Goal: Task Accomplishment & Management: Use online tool/utility

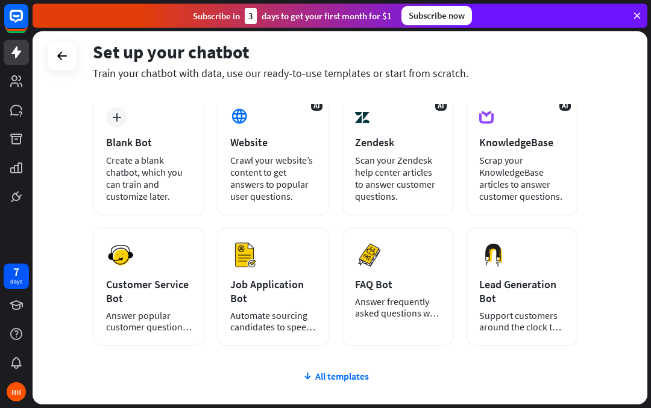
scroll to position [61, 0]
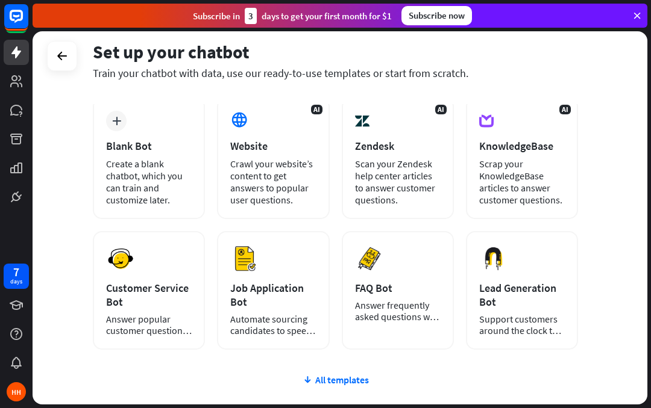
click at [535, 203] on div "Scrap your KnowledgeBase articles to answer customer questions." at bounding box center [522, 182] width 86 height 48
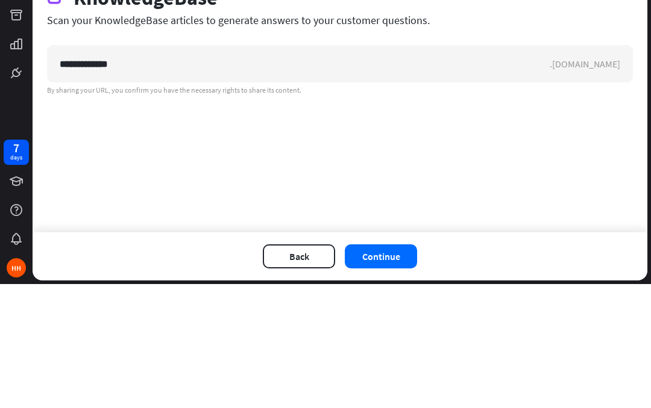
type input "**********"
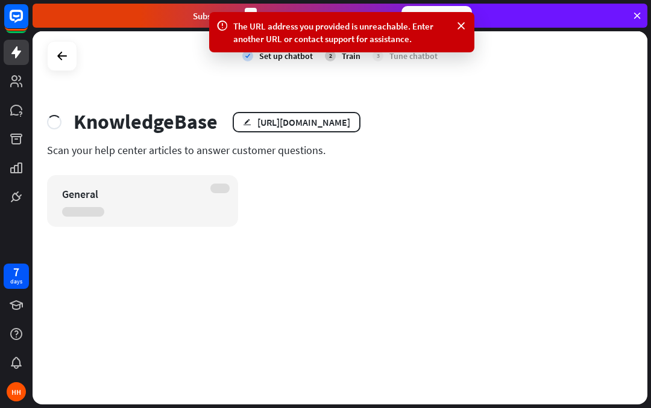
click at [465, 23] on icon at bounding box center [461, 26] width 12 height 13
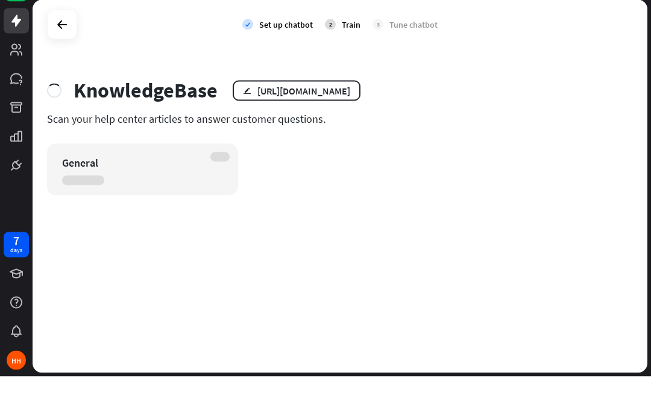
click at [0, 0] on icon at bounding box center [0, 0] width 0 height 0
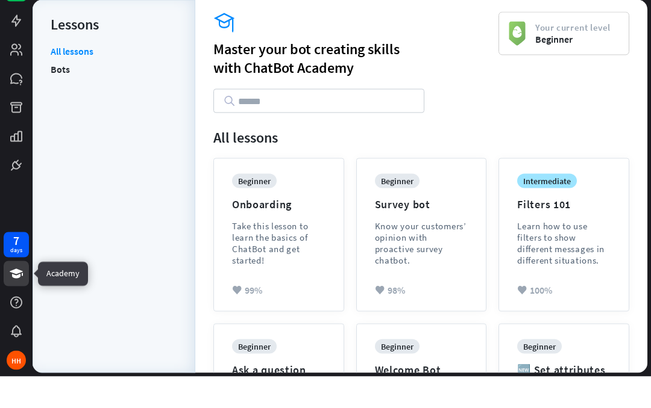
click at [10, 278] on div "days" at bounding box center [16, 282] width 12 height 8
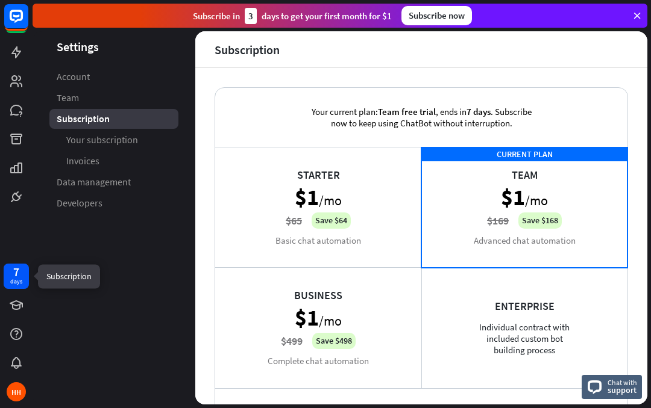
click at [65, 76] on span "Account" at bounding box center [73, 76] width 33 height 13
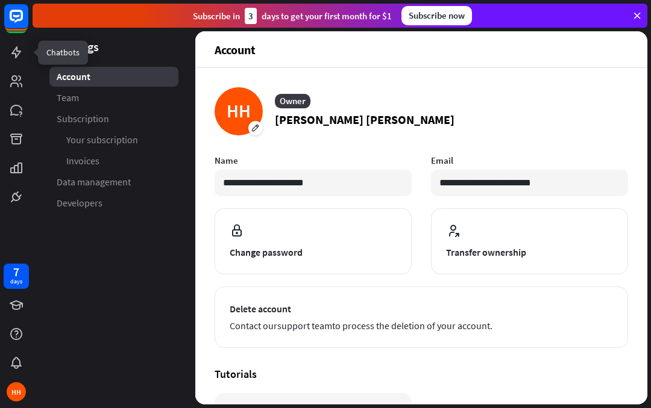
click at [8, 48] on link at bounding box center [16, 52] width 25 height 25
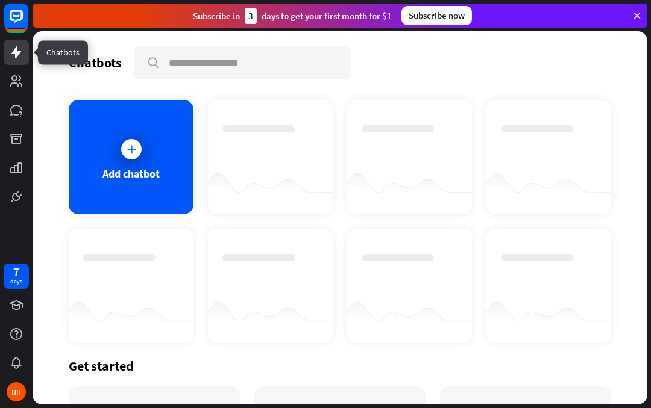
click at [81, 129] on div "Add chatbot" at bounding box center [131, 157] width 125 height 114
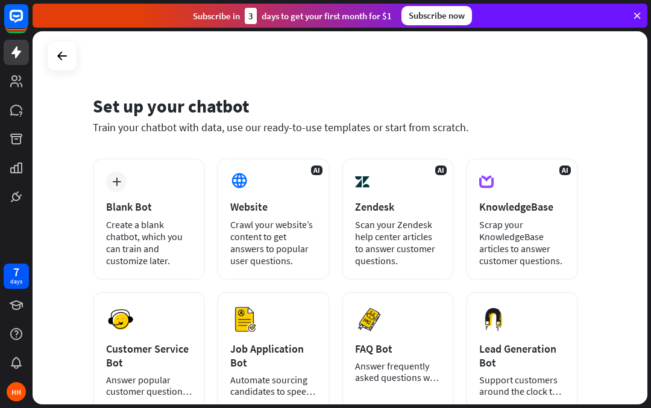
click at [565, 188] on div "AI KnowledgeBase Scrap your KnowledgeBase articles to answer customer questions." at bounding box center [522, 219] width 112 height 122
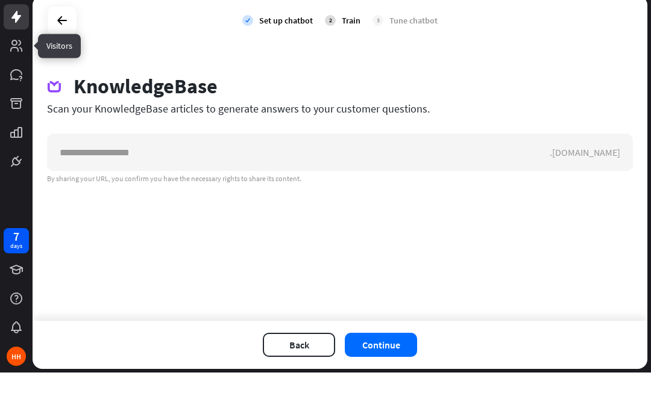
click at [8, 69] on link at bounding box center [16, 81] width 25 height 25
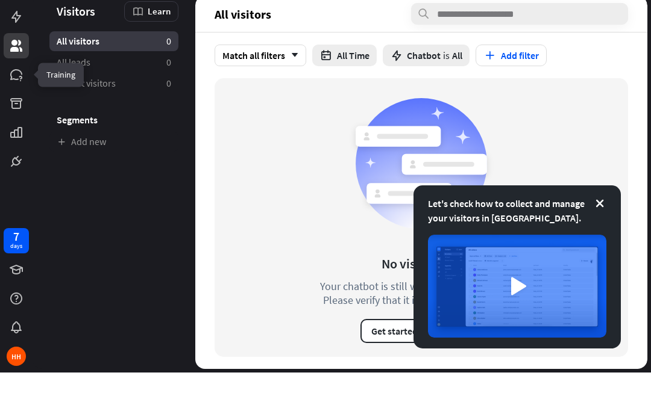
click at [8, 98] on link at bounding box center [16, 110] width 25 height 25
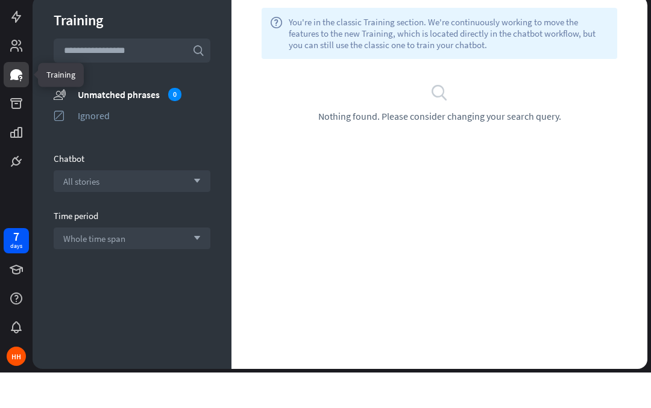
click at [0, 0] on icon at bounding box center [0, 0] width 0 height 0
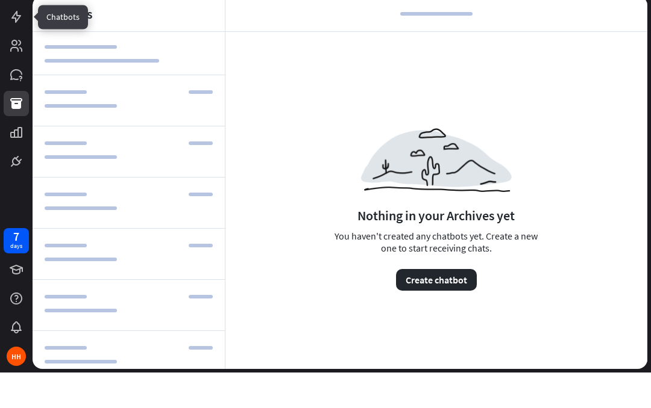
click at [5, 40] on link at bounding box center [16, 52] width 25 height 25
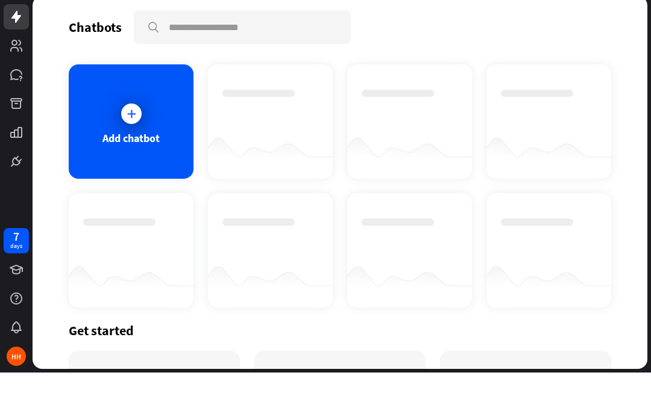
click at [111, 119] on div "Add chatbot" at bounding box center [131, 157] width 125 height 114
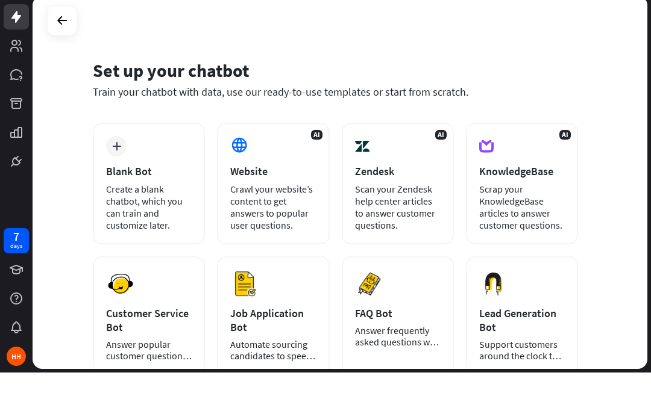
click at [571, 179] on div "AI KnowledgeBase Scrap your KnowledgeBase articles to answer customer questions." at bounding box center [522, 219] width 112 height 122
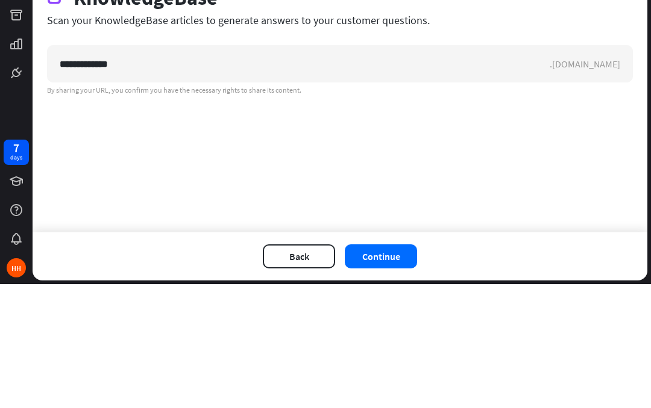
type input "**********"
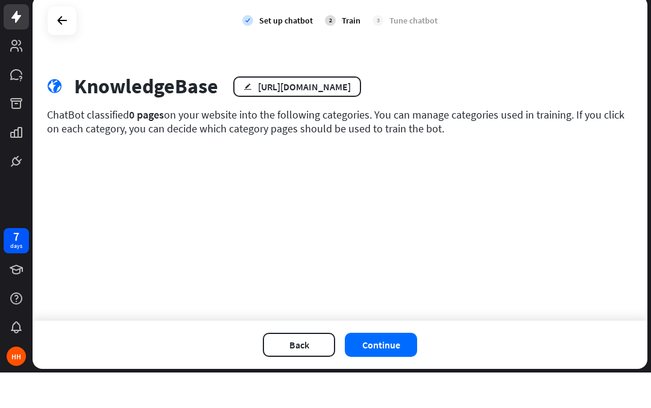
click at [392, 369] on button "Continue" at bounding box center [381, 381] width 72 height 24
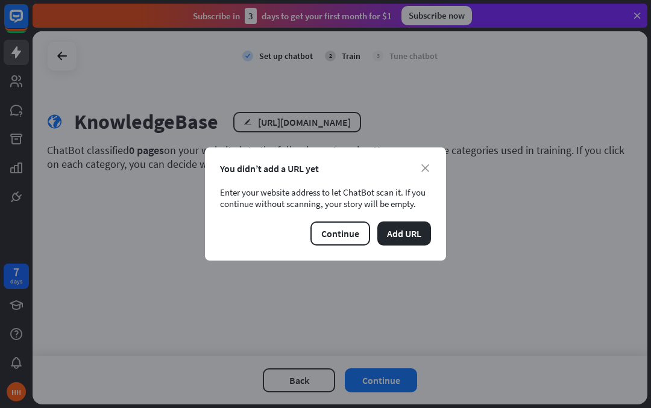
click at [347, 243] on button "Continue" at bounding box center [340, 234] width 60 height 24
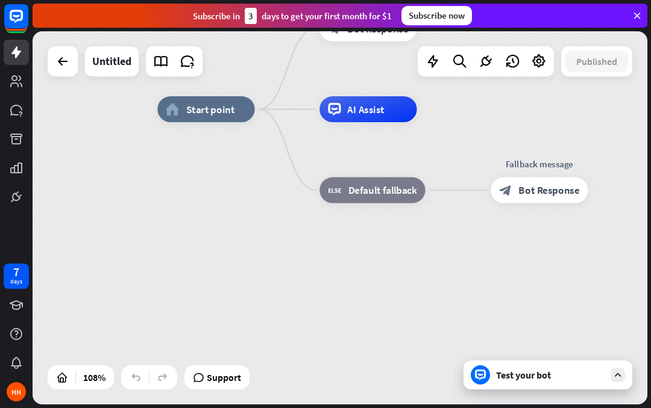
click at [518, 286] on div "home_2 Start point Welcome message block_bot_response Bot Response AI Assist bl…" at bounding box center [487, 311] width 661 height 402
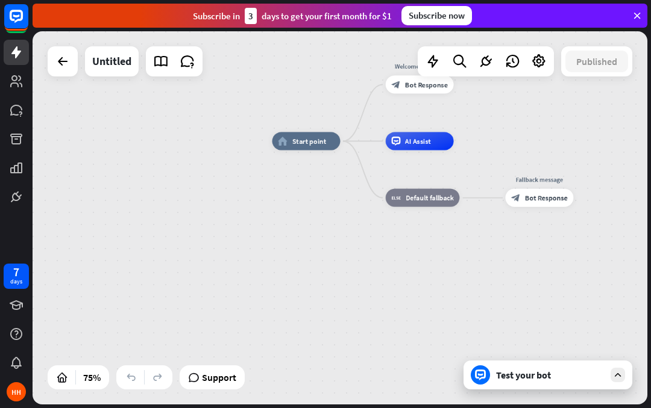
click at [632, 16] on icon at bounding box center [636, 15] width 11 height 11
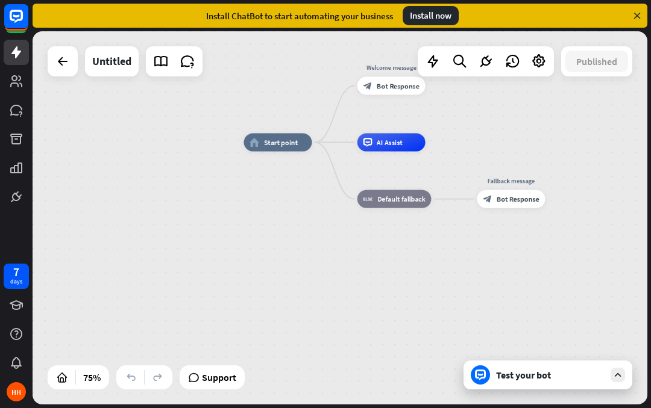
click at [628, 14] on div "Install ChatBot to start automating your business Install now" at bounding box center [340, 16] width 615 height 24
click at [633, 20] on icon at bounding box center [636, 15] width 11 height 11
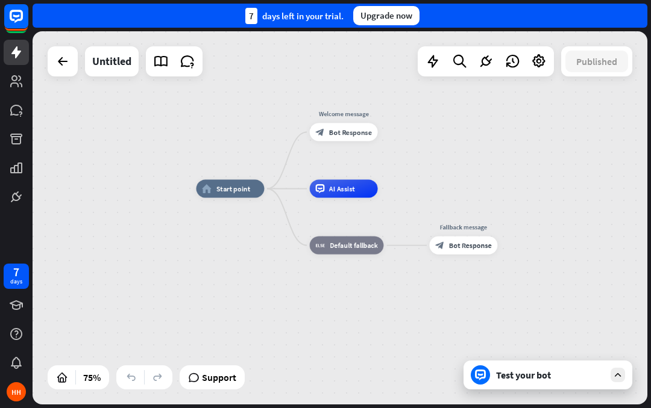
click at [58, 58] on icon at bounding box center [62, 61] width 14 height 14
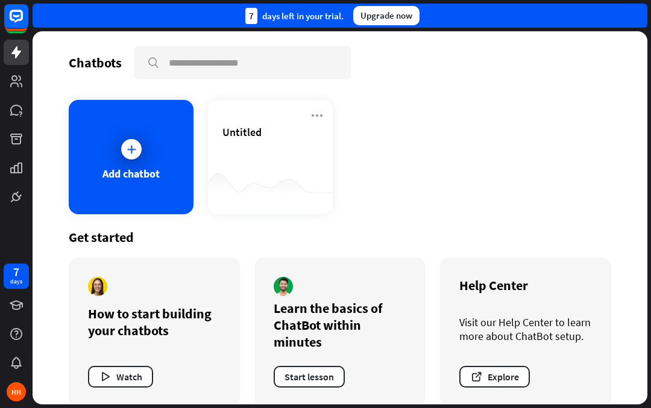
click at [119, 138] on div "Add chatbot" at bounding box center [131, 157] width 125 height 114
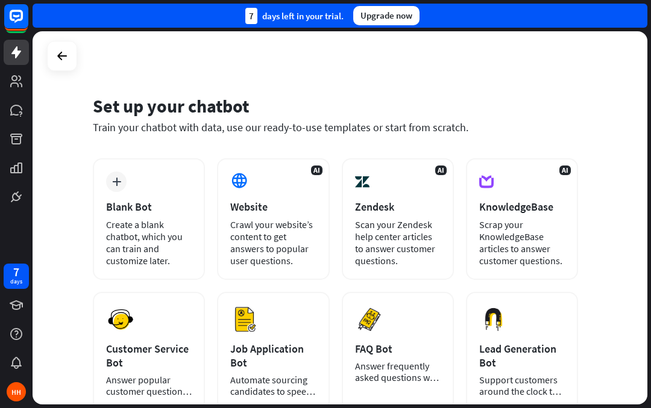
click at [251, 208] on div "Website" at bounding box center [273, 207] width 86 height 14
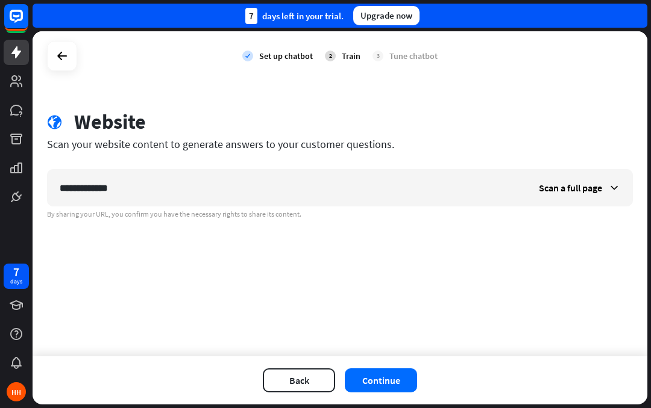
type input "**********"
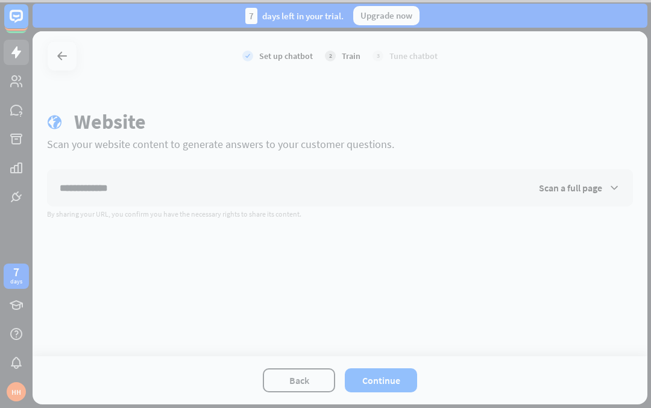
click at [551, 93] on div at bounding box center [325, 204] width 651 height 408
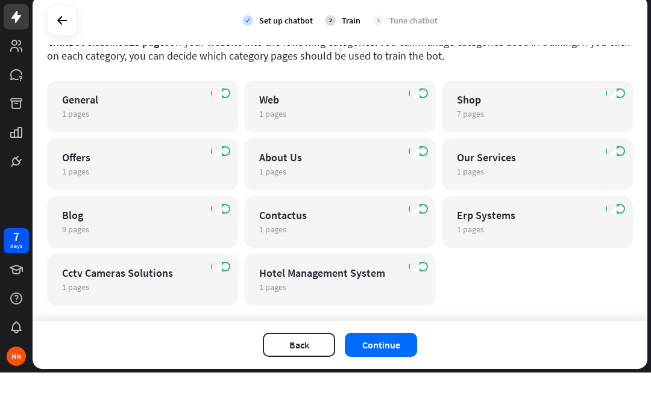
scroll to position [75, 0]
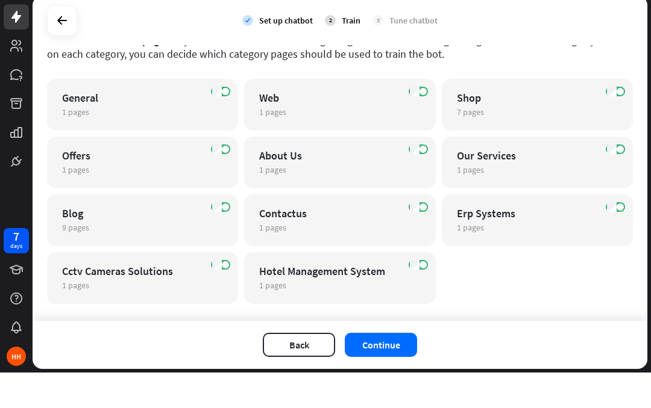
click at [74, 230] on div "ON Blog 9 pages edit" at bounding box center [142, 256] width 191 height 52
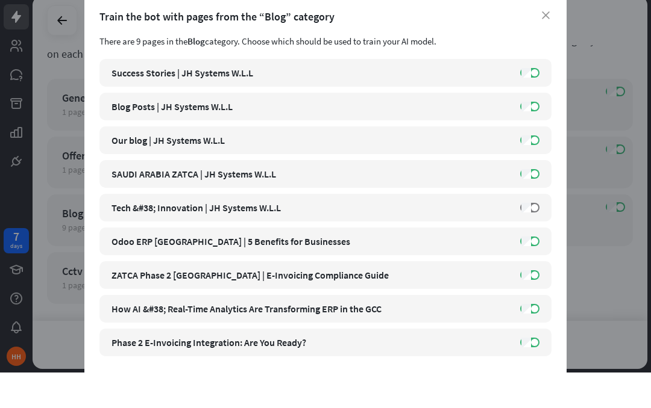
click at [616, 234] on div "close Train the bot with pages from the “Blog” category There are 9 pages in th…" at bounding box center [325, 204] width 651 height 408
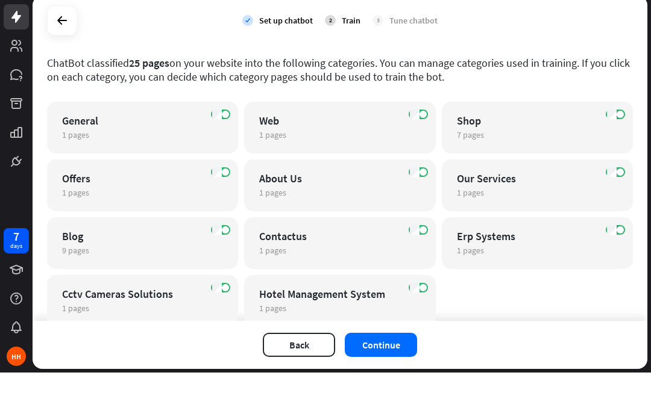
scroll to position [50, 0]
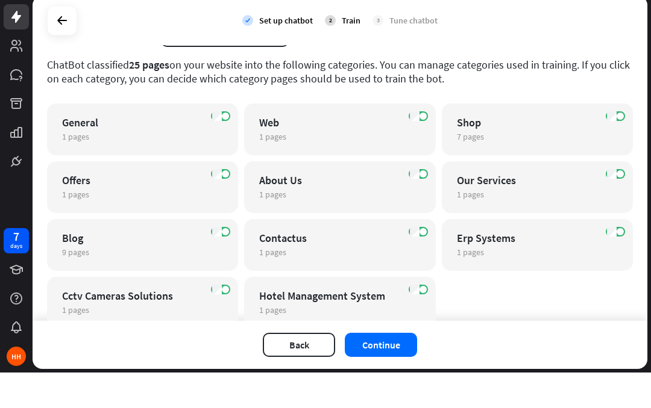
click at [102, 151] on div "General" at bounding box center [132, 158] width 140 height 14
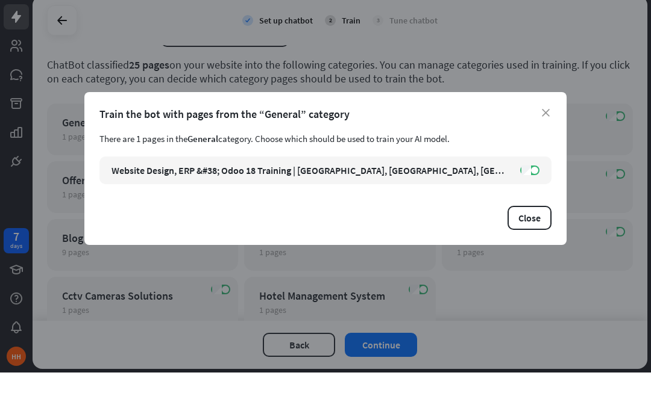
click at [578, 304] on div "close Train the bot with pages from the “General” category There are 1 pages in…" at bounding box center [325, 204] width 651 height 408
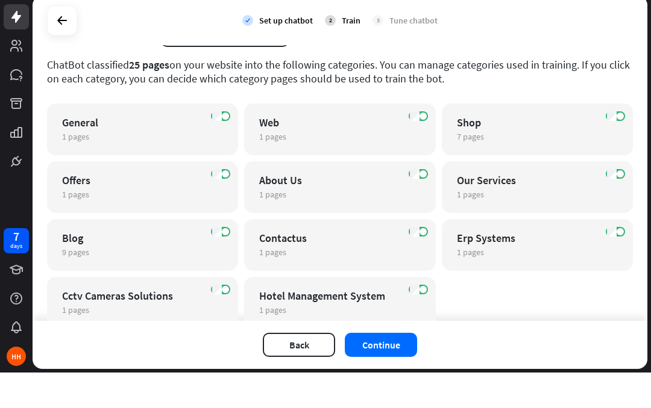
click at [582, 167] on div "7 pages edit" at bounding box center [527, 172] width 140 height 11
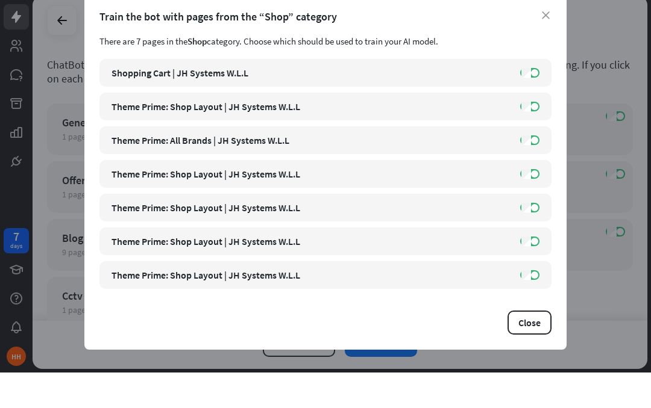
click at [549, 47] on icon "close" at bounding box center [546, 51] width 8 height 8
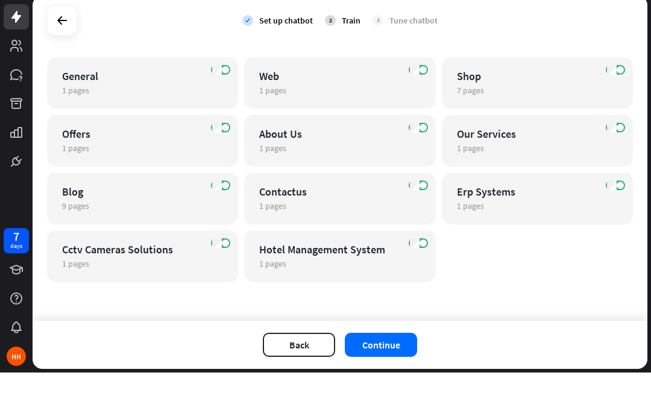
click at [402, 357] on div "Back Continue" at bounding box center [340, 381] width 615 height 48
click at [396, 369] on button "Continue" at bounding box center [381, 381] width 72 height 24
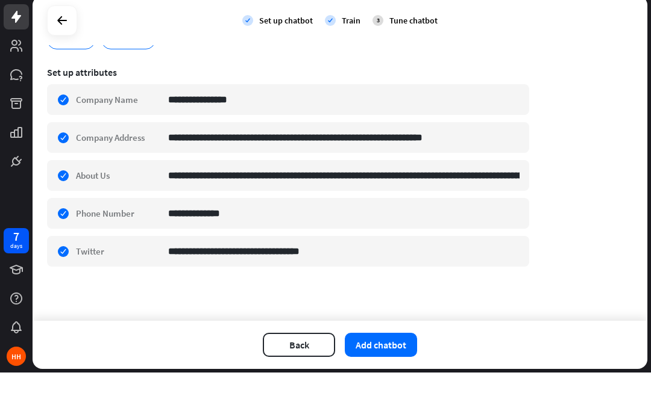
scroll to position [183, 0]
click at [399, 369] on button "Add chatbot" at bounding box center [381, 381] width 72 height 24
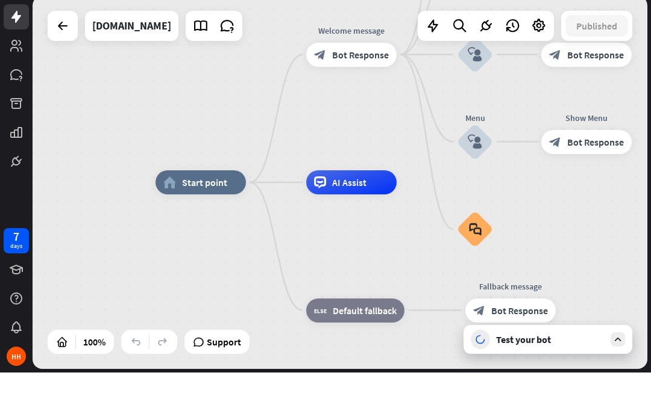
click at [573, 369] on div "Test your bot" at bounding box center [550, 375] width 108 height 12
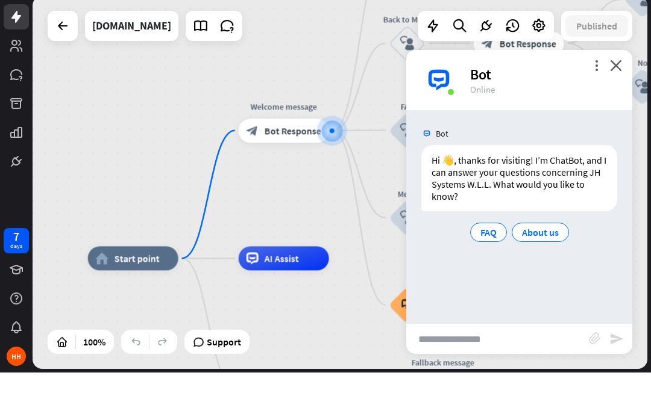
click at [525, 360] on input "text" at bounding box center [497, 375] width 183 height 30
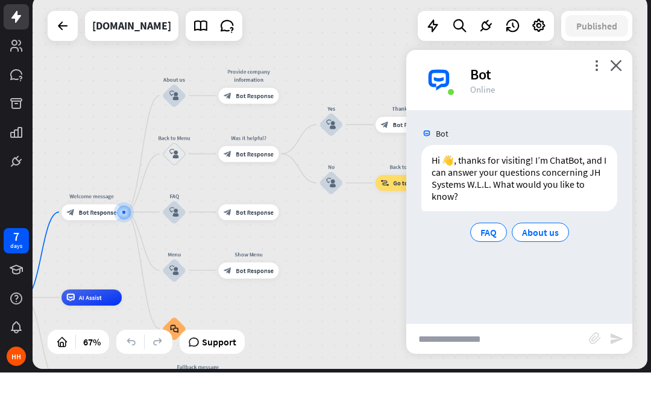
click at [528, 360] on input "text" at bounding box center [497, 375] width 183 height 30
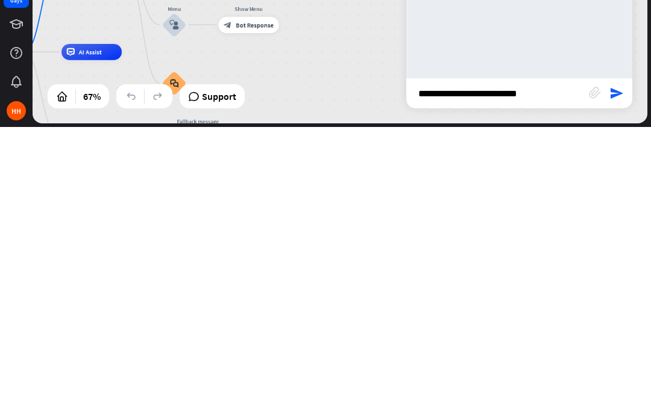
type input "**********"
click at [611, 368] on icon "send" at bounding box center [616, 375] width 14 height 14
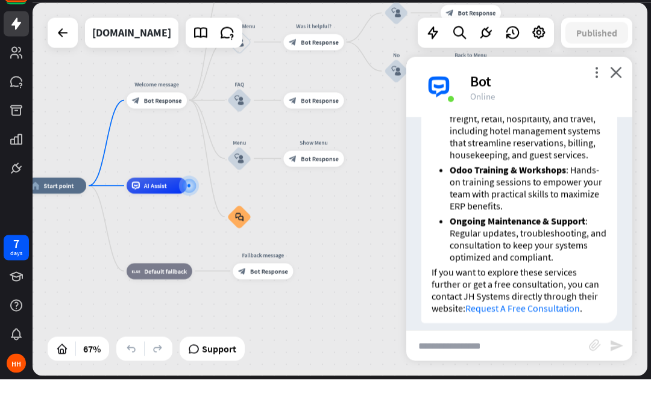
scroll to position [702, 0]
click at [539, 360] on input "text" at bounding box center [497, 375] width 183 height 30
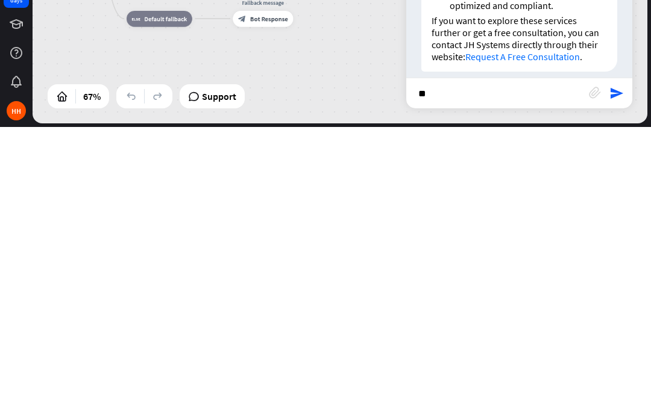
type input "*"
type input "**********"
click at [619, 368] on icon "send" at bounding box center [616, 375] width 14 height 14
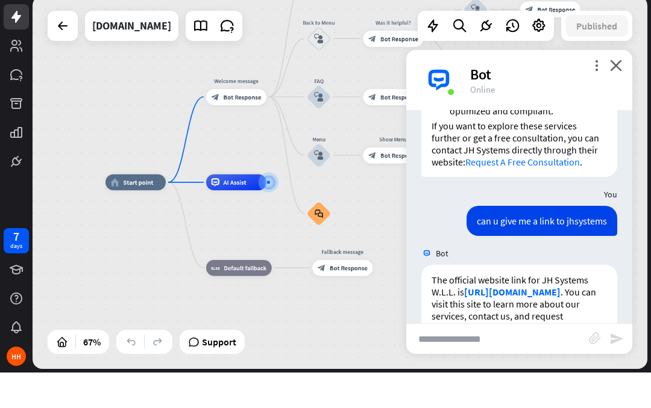
scroll to position [868, 0]
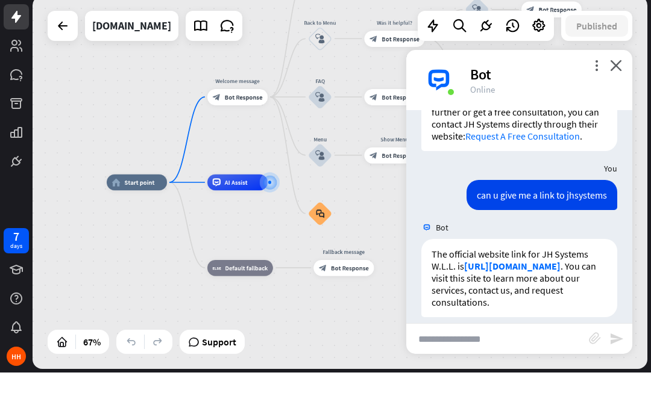
click at [514, 296] on link "[URL][DOMAIN_NAME]" at bounding box center [512, 302] width 96 height 12
click at [216, 49] on link at bounding box center [227, 61] width 24 height 24
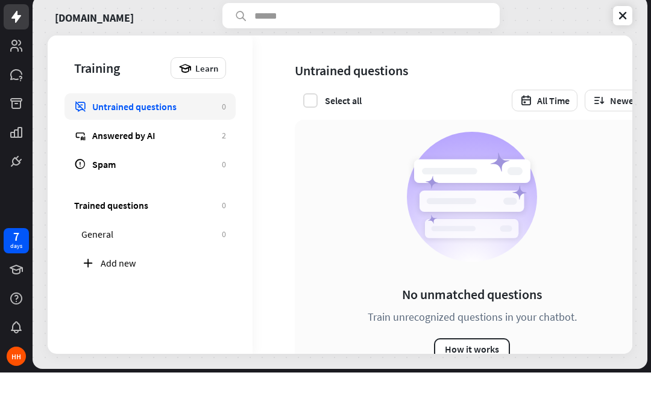
click at [98, 165] on div "Answered by AI" at bounding box center [154, 171] width 124 height 12
click at [17, 46] on icon at bounding box center [16, 52] width 10 height 12
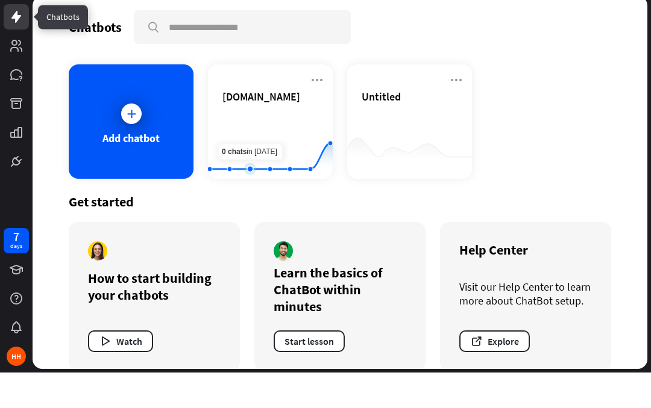
click at [244, 147] on rect at bounding box center [270, 184] width 125 height 75
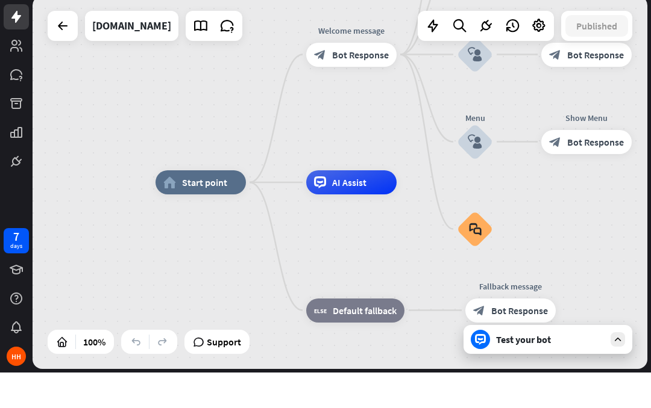
click at [219, 54] on icon at bounding box center [227, 62] width 16 height 16
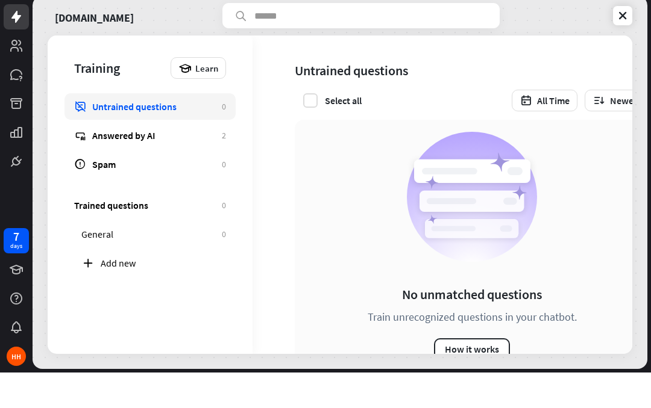
click at [84, 39] on link "[DOMAIN_NAME]" at bounding box center [94, 51] width 79 height 25
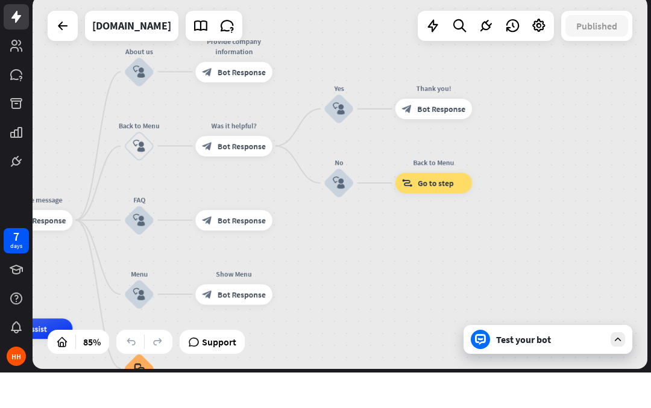
click at [614, 370] on icon at bounding box center [617, 375] width 11 height 11
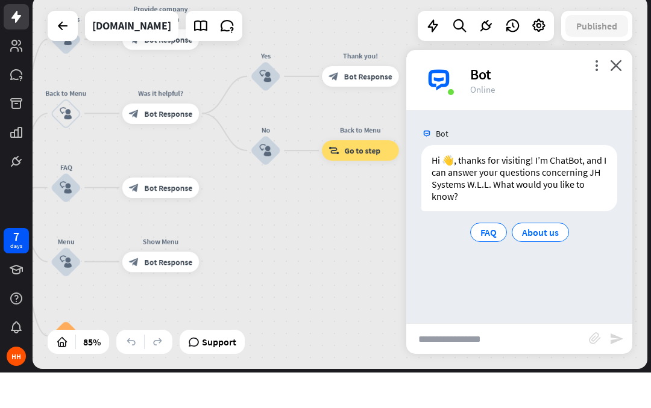
click at [495, 360] on input "text" at bounding box center [497, 375] width 183 height 30
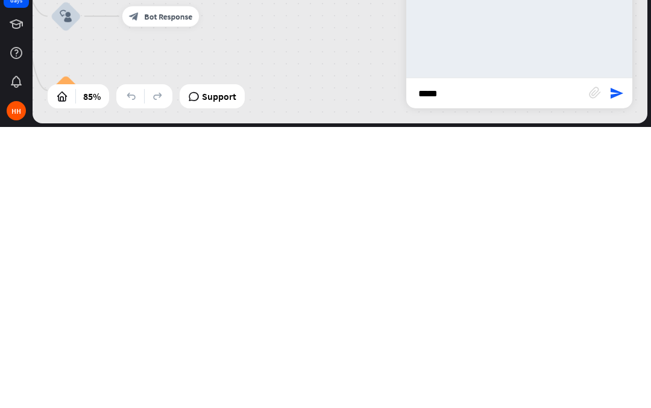
type input "*****"
click at [613, 368] on icon "send" at bounding box center [616, 375] width 14 height 14
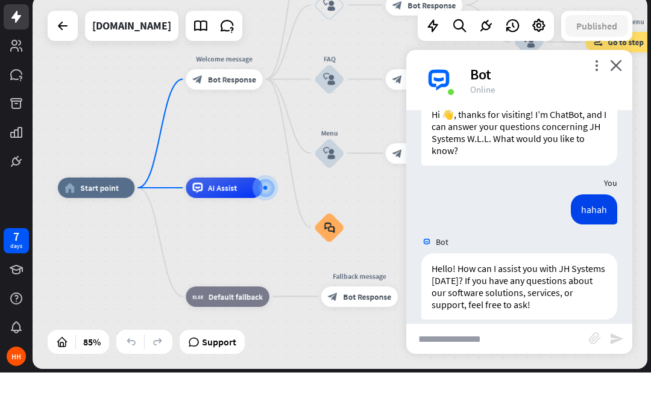
scroll to position [60, 0]
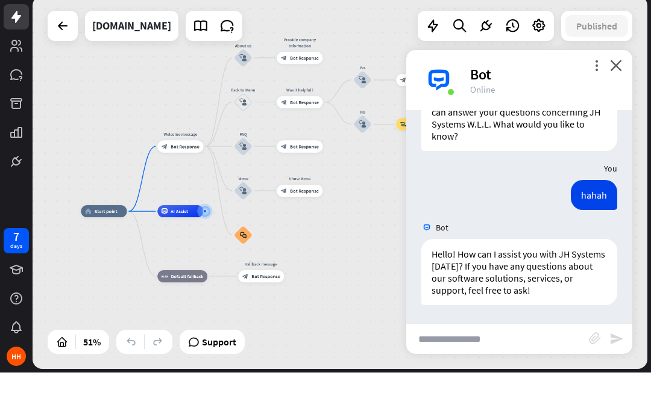
click at [498, 360] on input "text" at bounding box center [497, 375] width 183 height 30
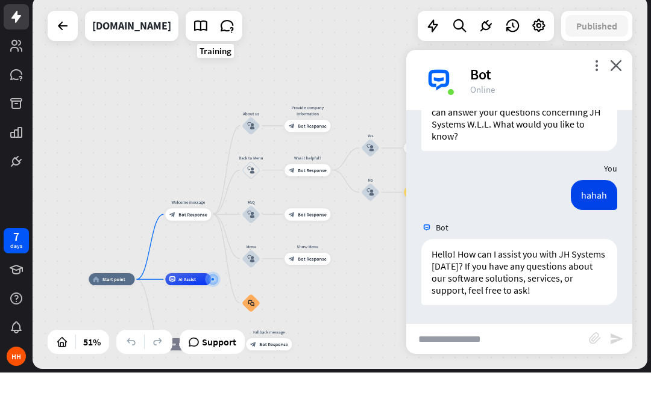
click at [219, 54] on icon at bounding box center [227, 62] width 16 height 16
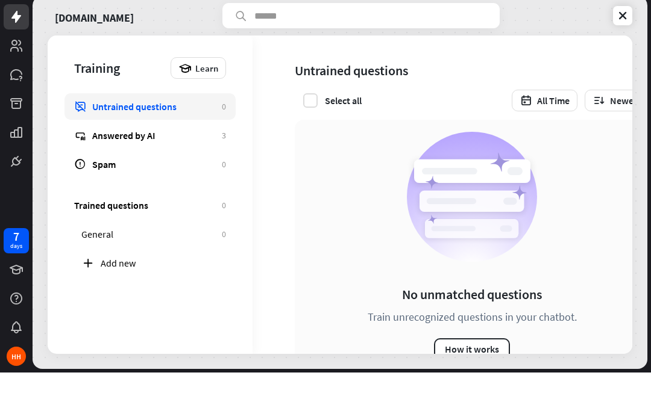
click at [75, 39] on link "[DOMAIN_NAME]" at bounding box center [94, 51] width 79 height 25
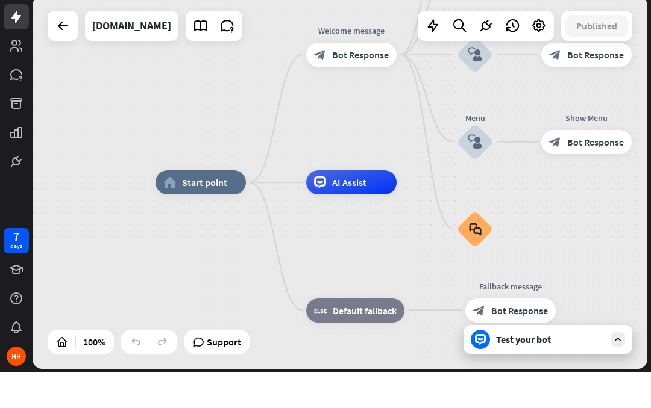
click at [531, 369] on div "Test your bot" at bounding box center [550, 375] width 108 height 12
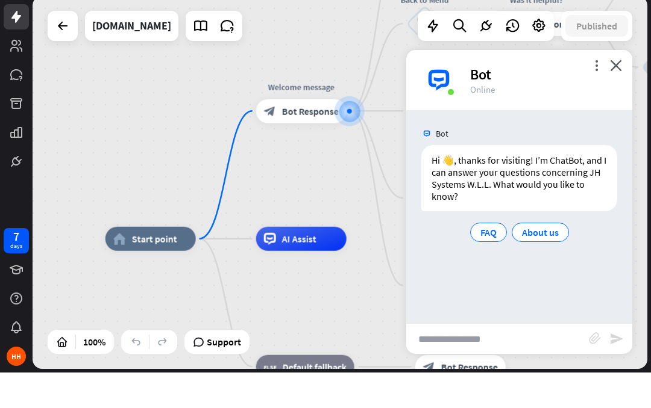
click at [512, 360] on input "text" at bounding box center [497, 375] width 183 height 30
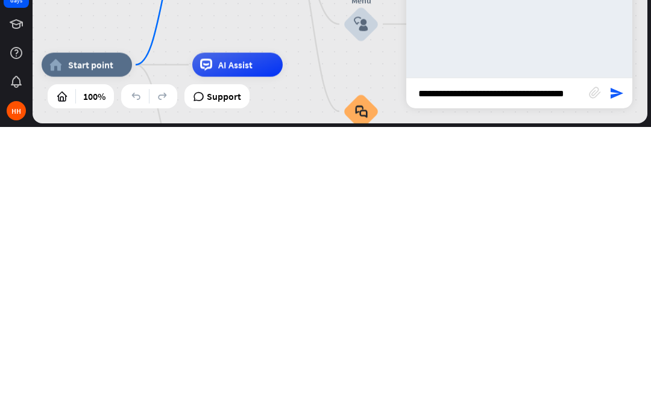
type input "**********"
click at [622, 368] on icon "send" at bounding box center [616, 375] width 14 height 14
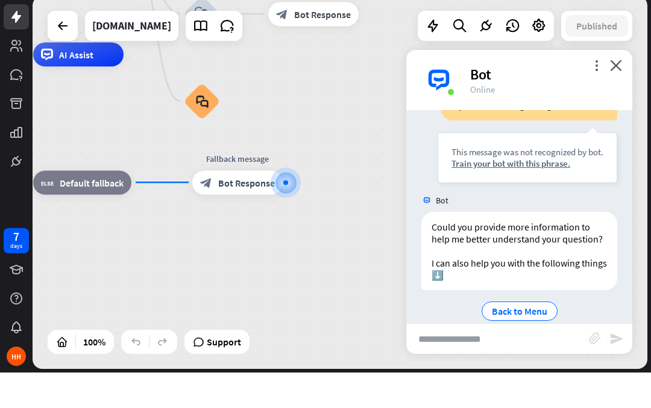
scroll to position [168, 0]
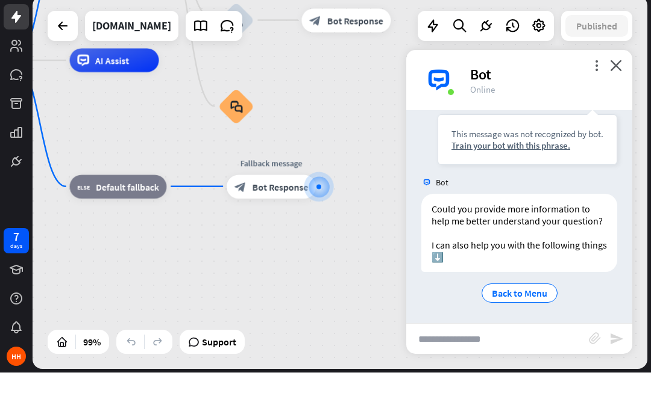
click at [219, 54] on icon at bounding box center [227, 62] width 16 height 16
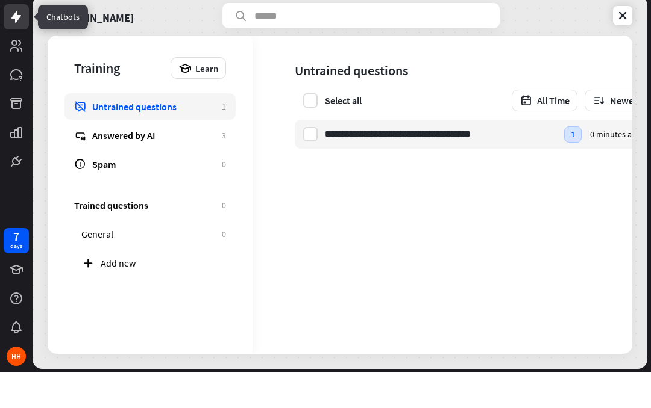
click at [19, 45] on icon at bounding box center [16, 52] width 14 height 14
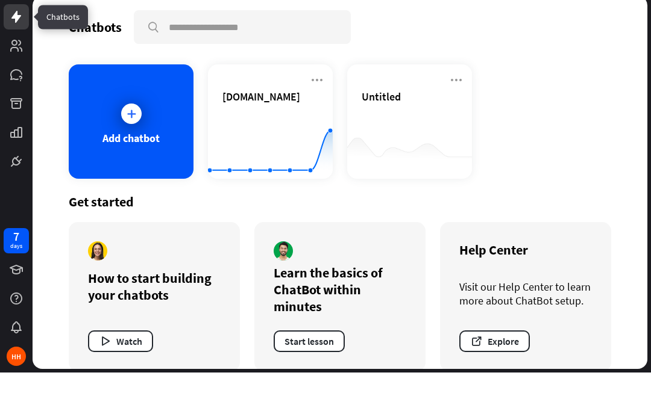
click at [236, 125] on span "[DOMAIN_NAME]" at bounding box center [261, 132] width 78 height 14
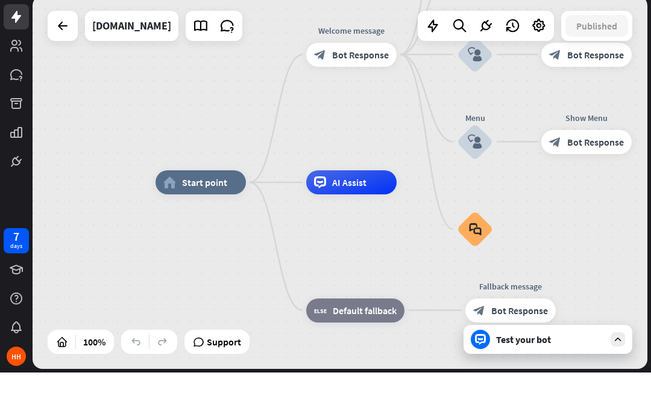
click at [219, 54] on icon at bounding box center [227, 62] width 16 height 16
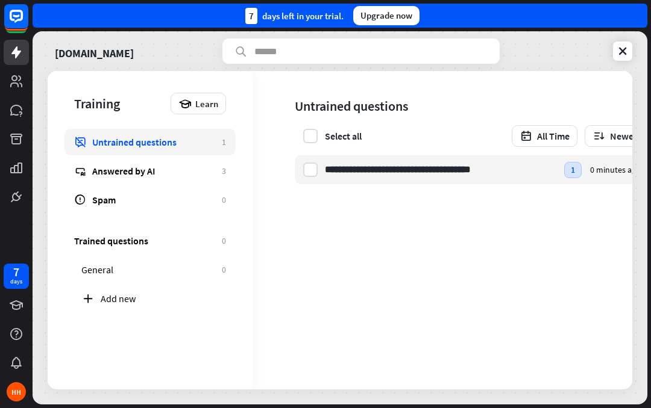
click at [97, 224] on div "**********" at bounding box center [340, 230] width 584 height 319
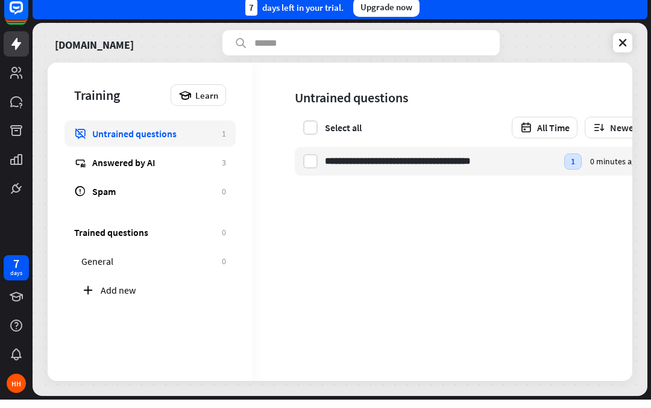
click at [83, 218] on div "**********" at bounding box center [340, 230] width 584 height 319
click at [88, 194] on div "**********" at bounding box center [340, 230] width 584 height 319
click at [618, 46] on icon at bounding box center [622, 51] width 12 height 12
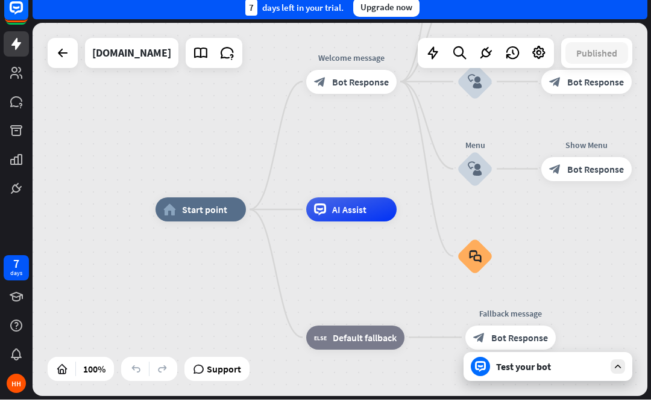
click at [219, 54] on icon at bounding box center [227, 62] width 16 height 16
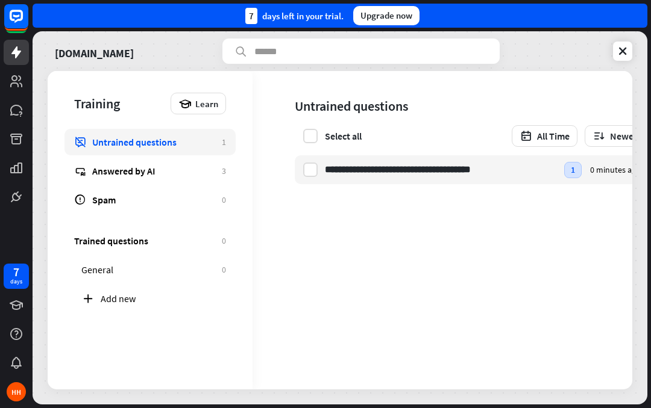
click at [589, 183] on div "**********" at bounding box center [340, 230] width 584 height 319
click at [571, 178] on div "**********" at bounding box center [340, 230] width 584 height 319
click at [610, 162] on div "**********" at bounding box center [340, 230] width 584 height 319
click at [621, 51] on icon at bounding box center [622, 51] width 12 height 12
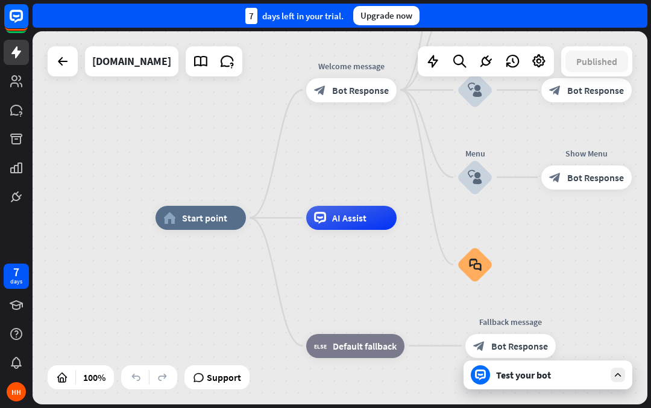
click at [127, 66] on div "[DOMAIN_NAME]" at bounding box center [131, 61] width 79 height 30
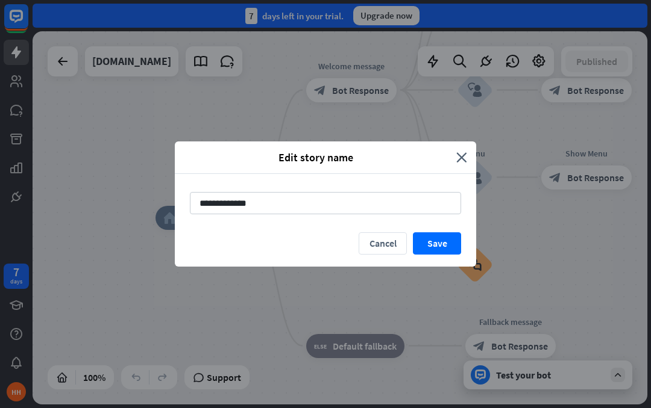
click at [463, 157] on icon "close" at bounding box center [461, 158] width 11 height 14
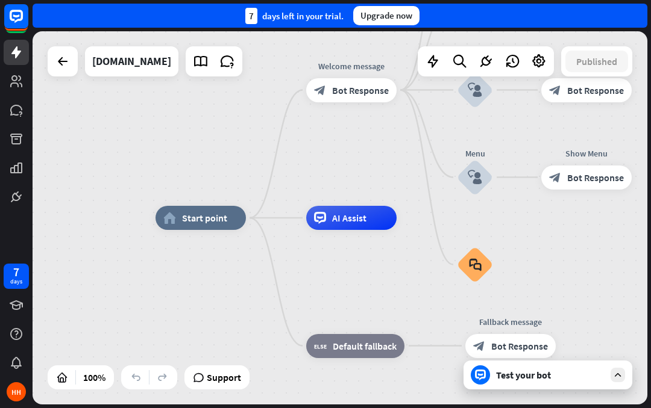
click at [219, 60] on icon at bounding box center [227, 62] width 16 height 16
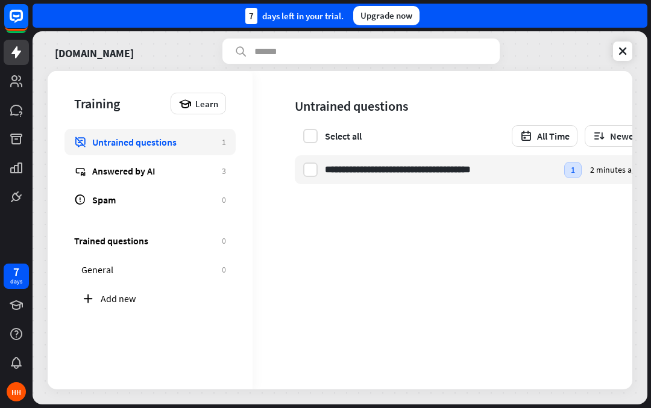
click at [514, 137] on div "**********" at bounding box center [340, 230] width 584 height 319
click at [627, 45] on icon at bounding box center [622, 51] width 12 height 12
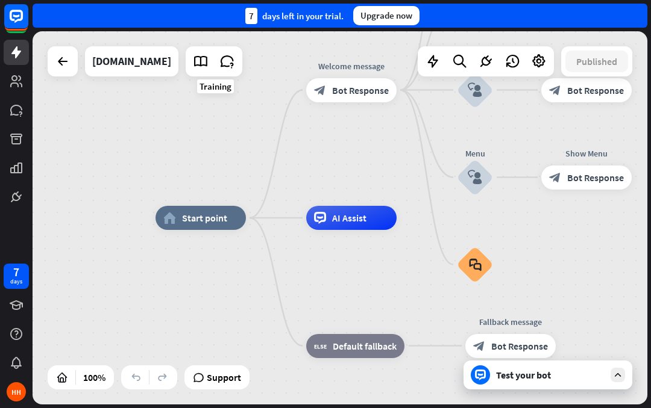
click at [219, 63] on icon at bounding box center [227, 62] width 16 height 16
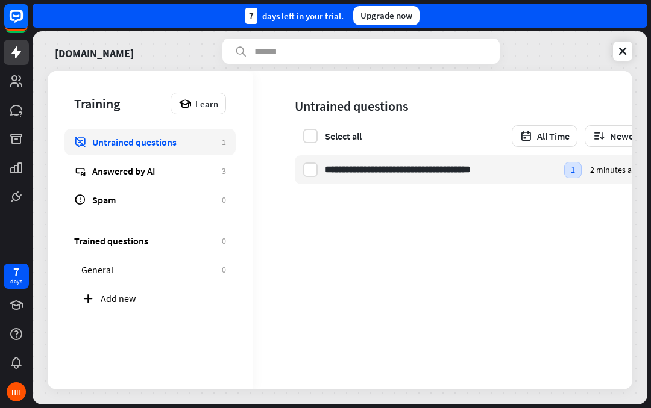
click at [625, 42] on link at bounding box center [622, 51] width 19 height 19
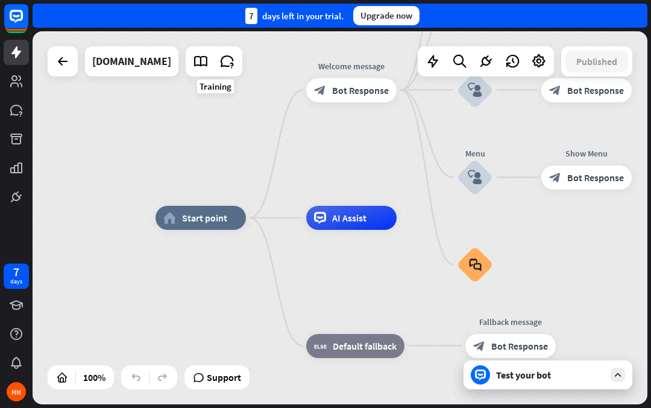
click at [219, 58] on icon at bounding box center [227, 62] width 16 height 16
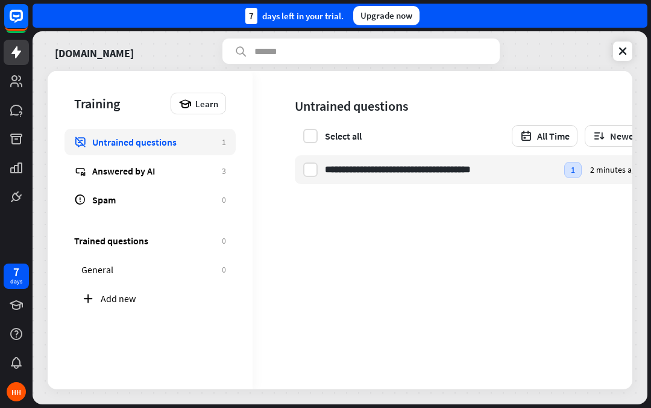
click at [362, 171] on div "**********" at bounding box center [340, 230] width 584 height 319
